Goal: Download file/media

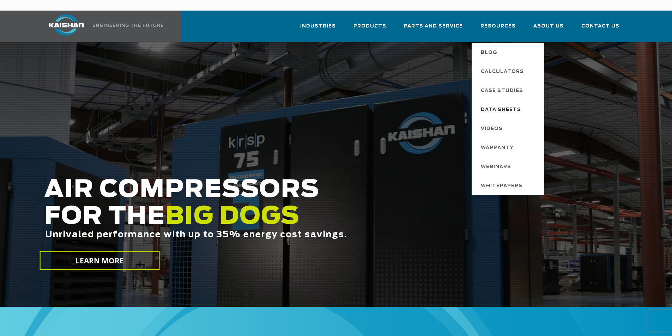
click at [511, 104] on span "Data Sheets" at bounding box center [501, 110] width 40 height 12
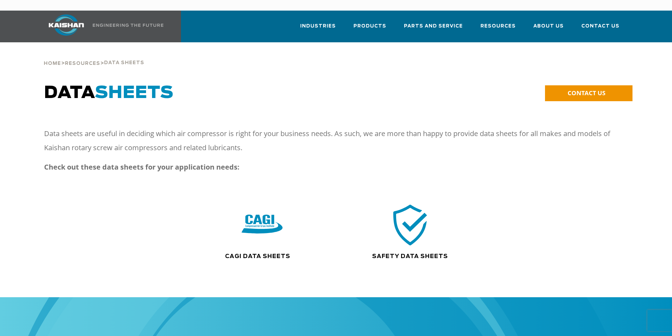
click at [416, 225] on img at bounding box center [410, 225] width 45 height 46
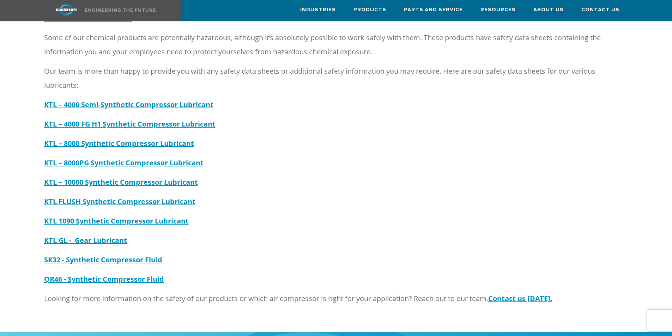
scroll to position [141, 0]
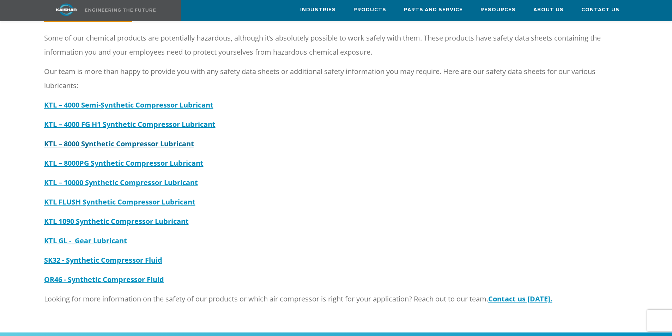
click at [98, 139] on strong "KTL – 8000 Synthetic Compressor Lubricant" at bounding box center [119, 144] width 150 height 10
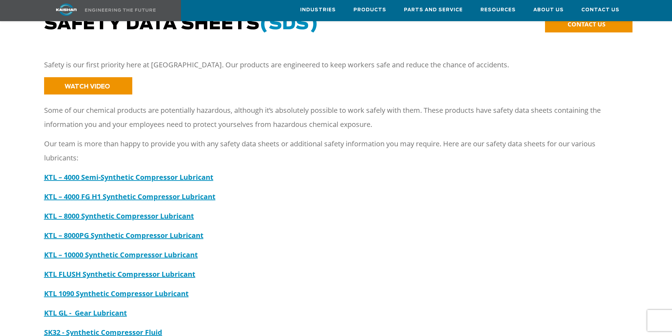
scroll to position [35, 0]
